Goal: Task Accomplishment & Management: Use online tool/utility

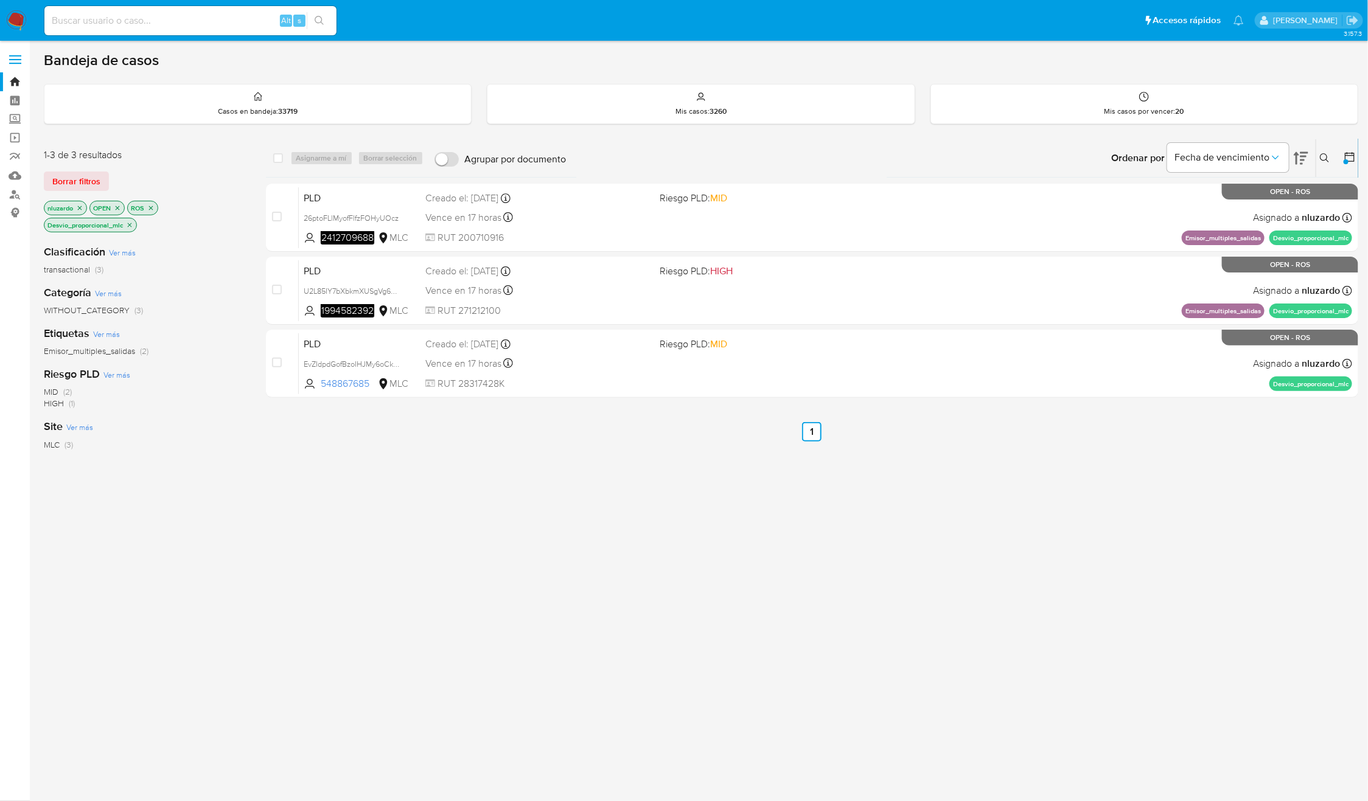
click at [130, 227] on icon "close-filter" at bounding box center [129, 224] width 7 height 7
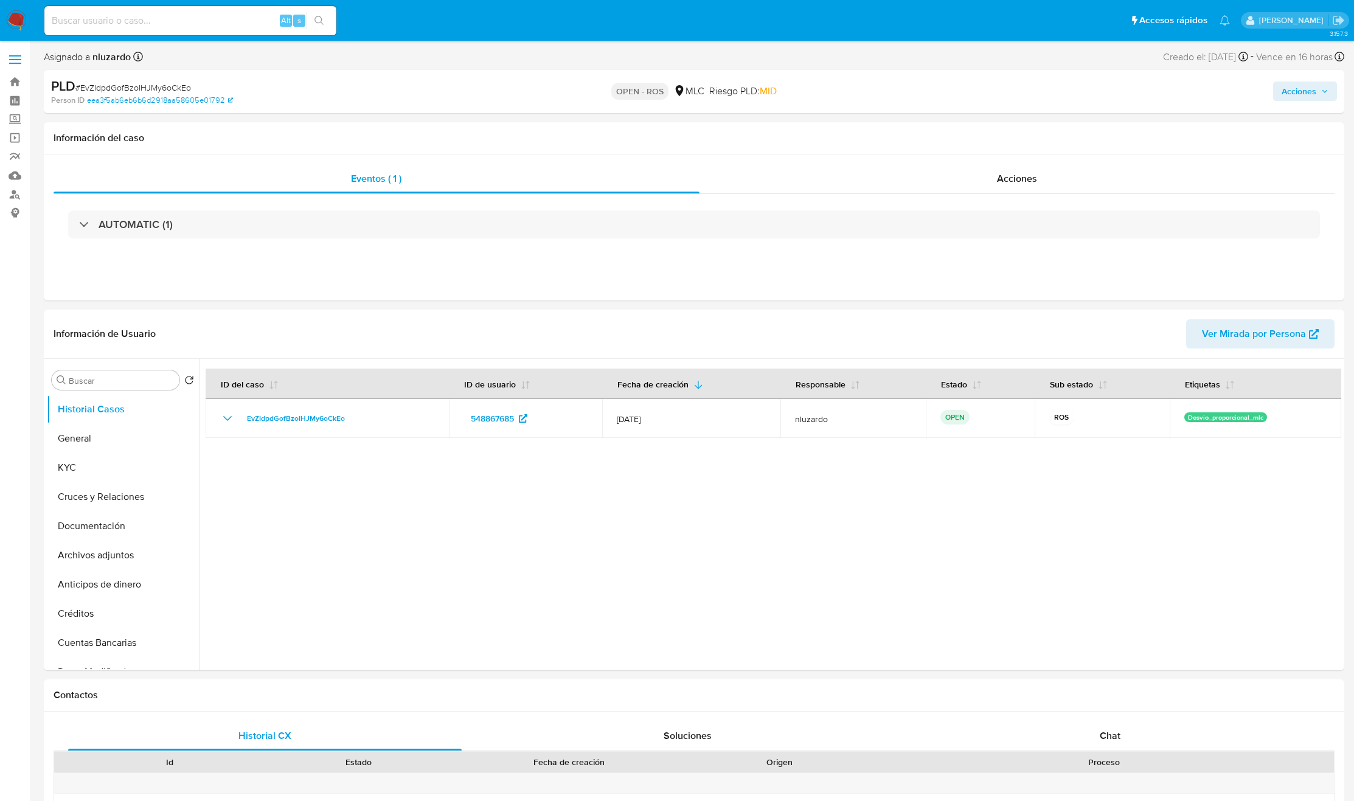
select select "10"
click at [914, 188] on div "Acciones" at bounding box center [1018, 178] width 636 height 29
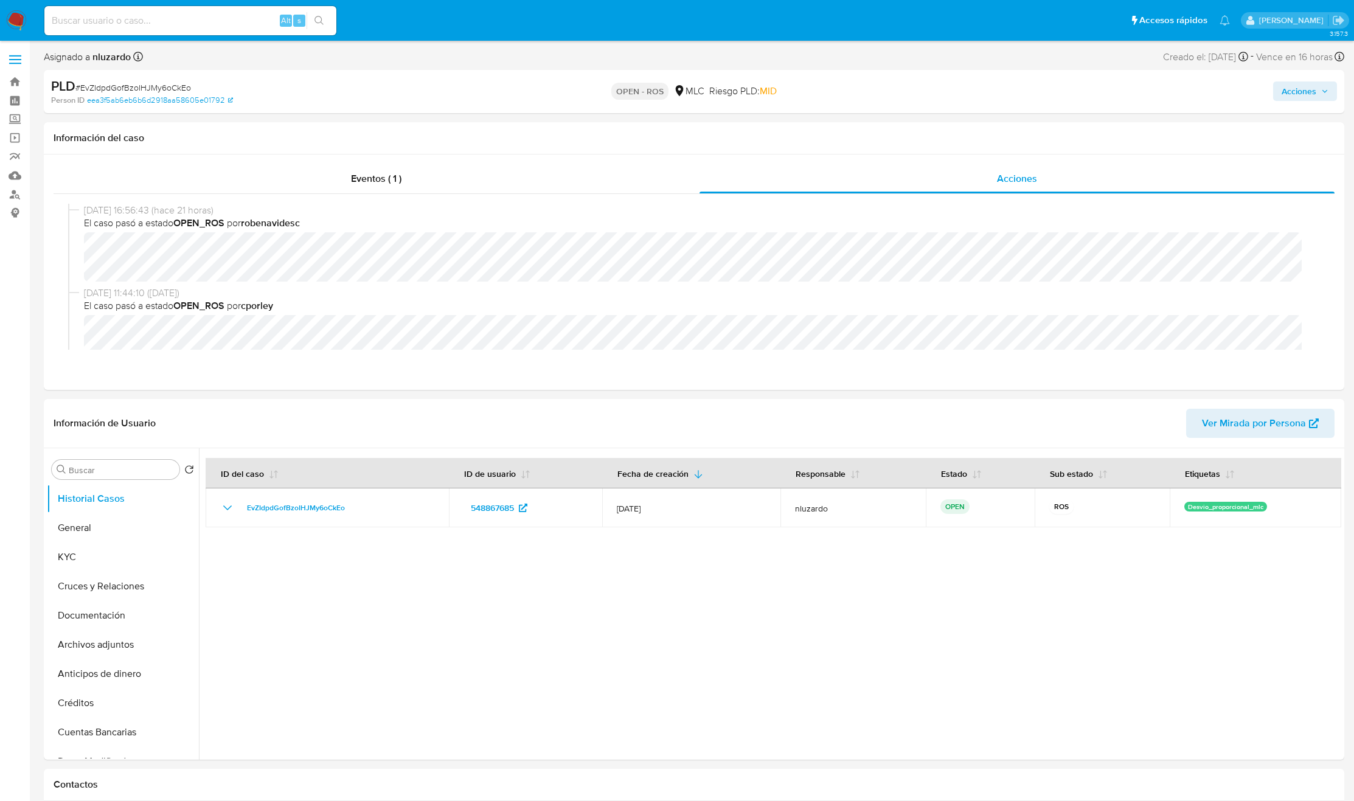
click at [79, 559] on button "KYC" at bounding box center [118, 557] width 142 height 29
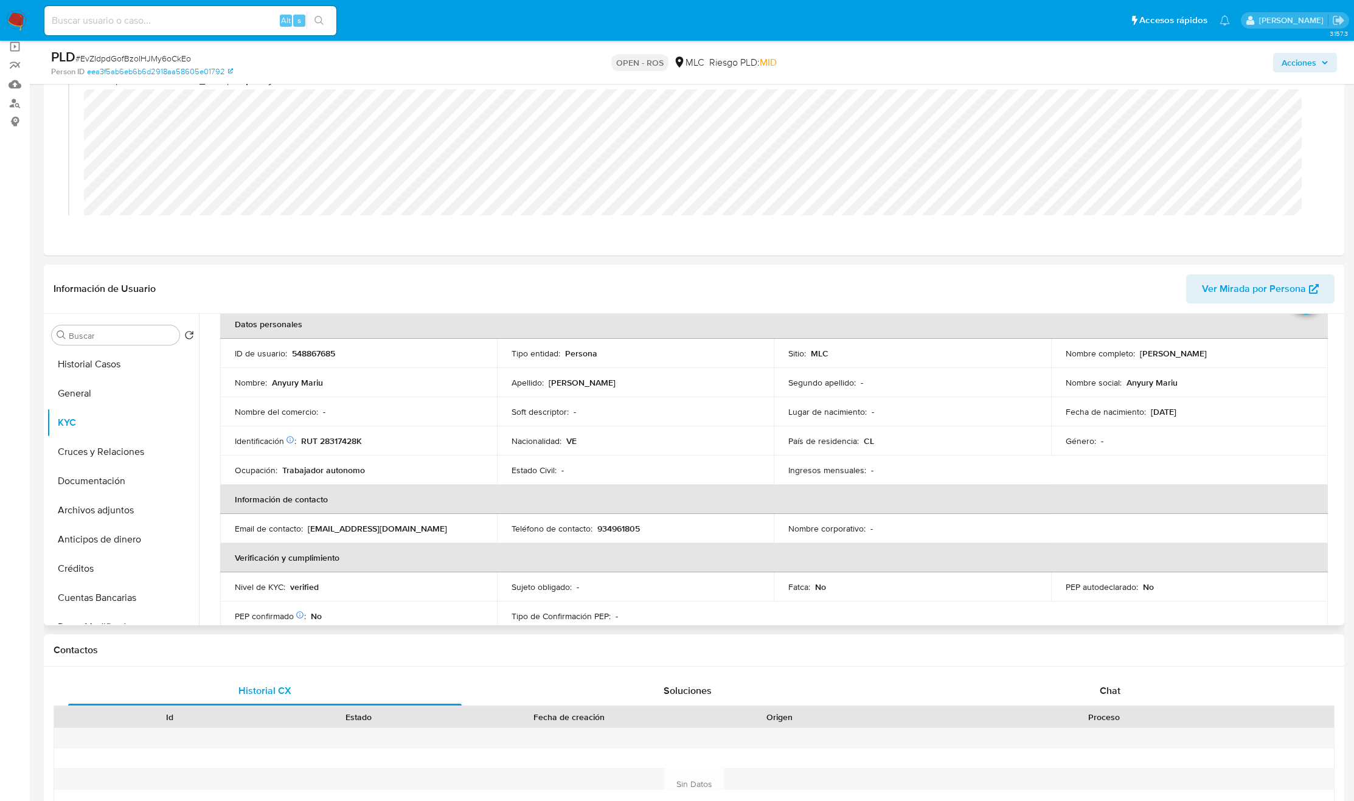
scroll to position [91, 0]
